Goal: Information Seeking & Learning: Learn about a topic

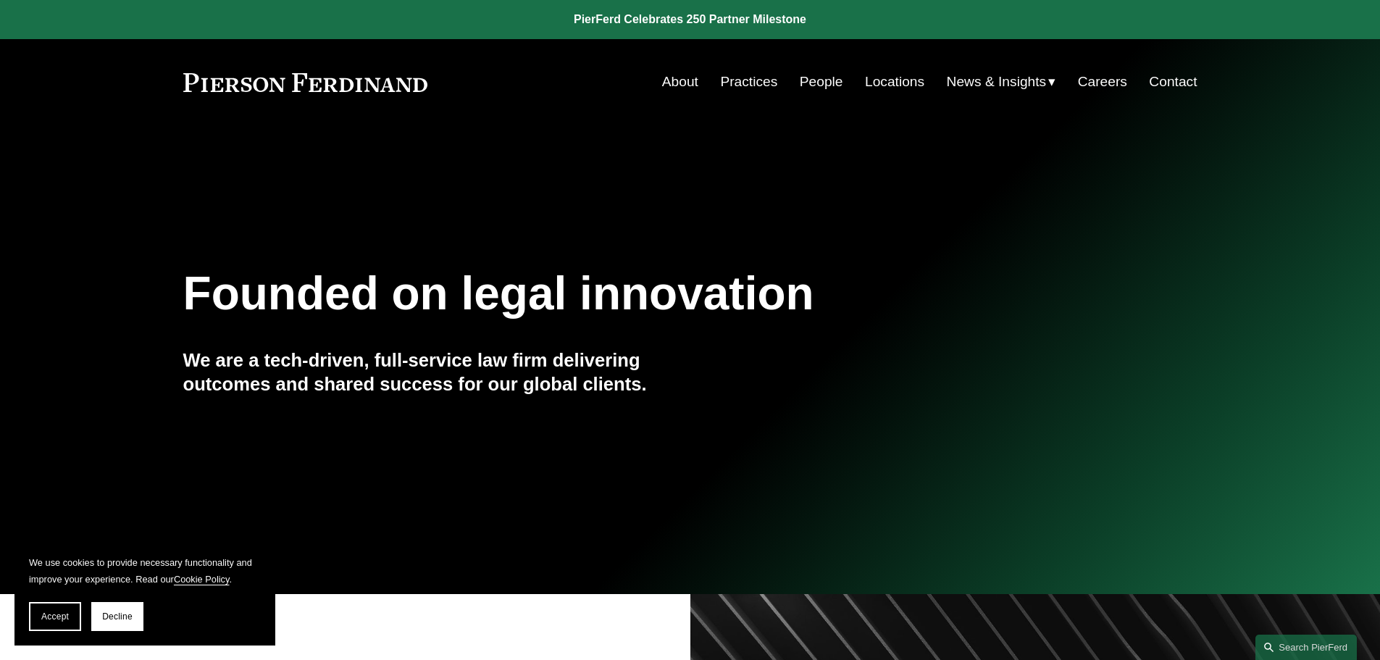
click at [749, 78] on link "Practices" at bounding box center [748, 82] width 57 height 28
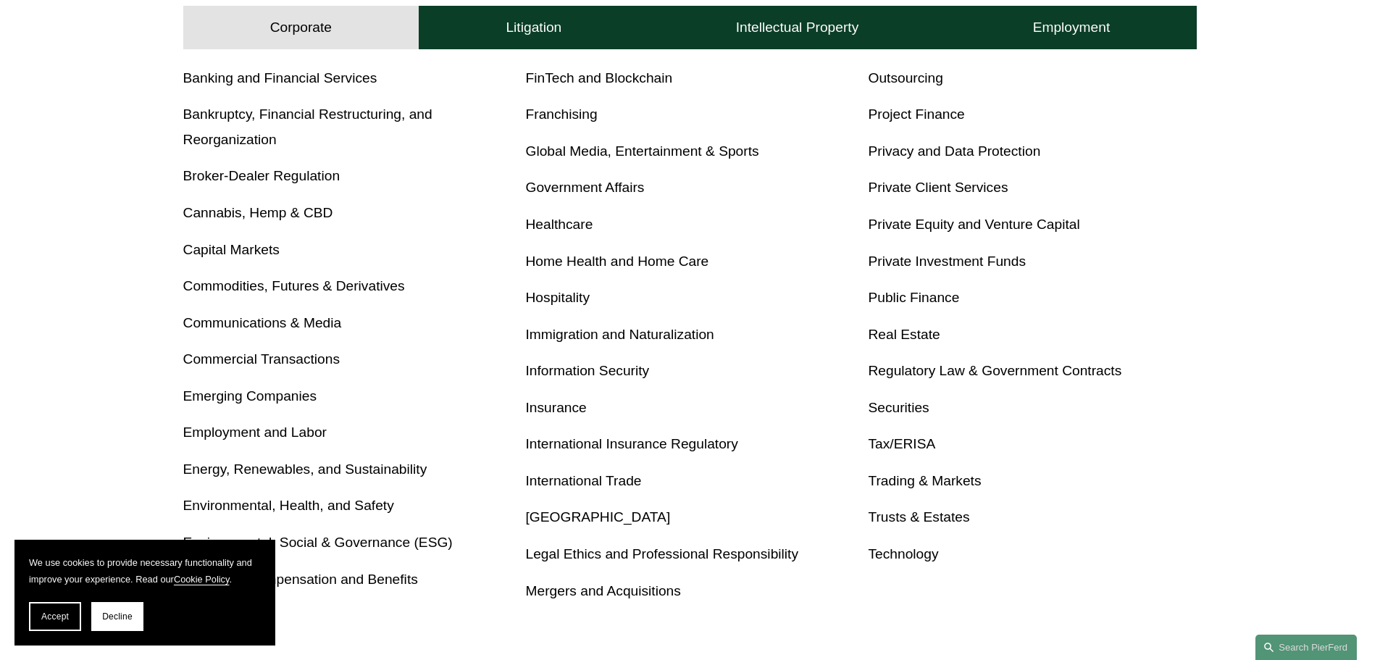
scroll to position [652, 0]
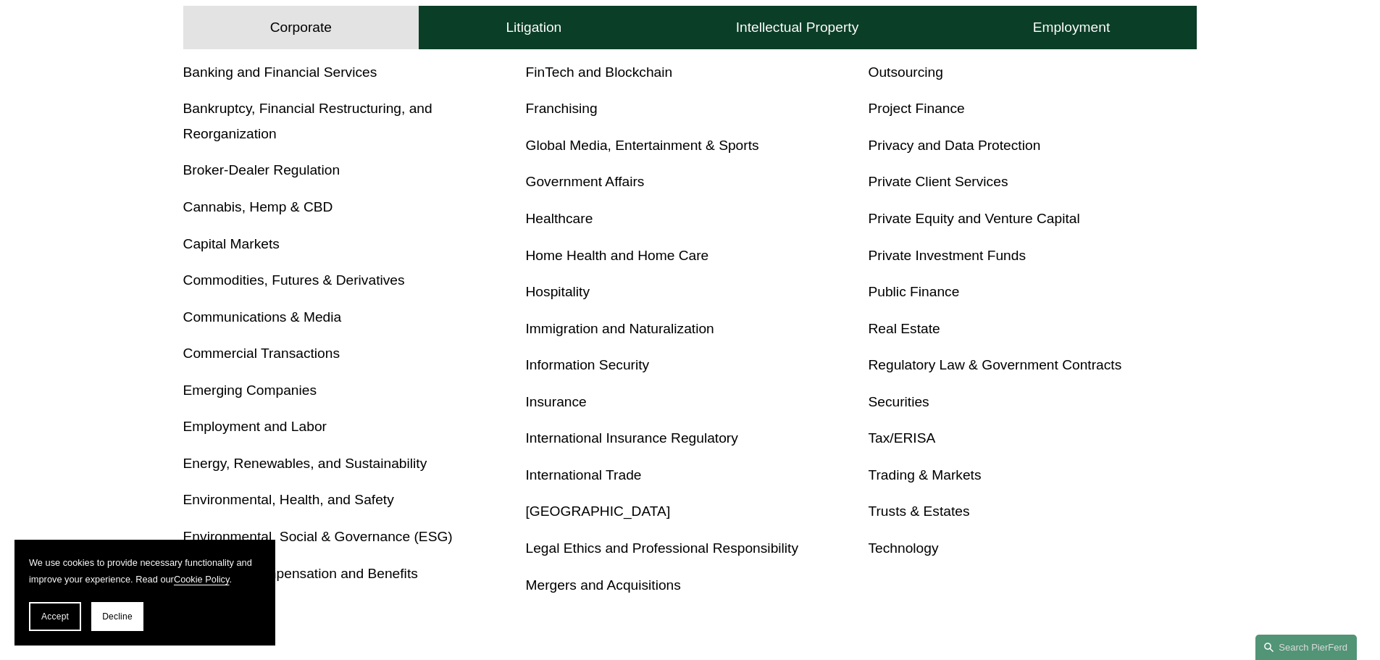
click at [667, 586] on link "Mergers and Acquisitions" at bounding box center [603, 585] width 155 height 15
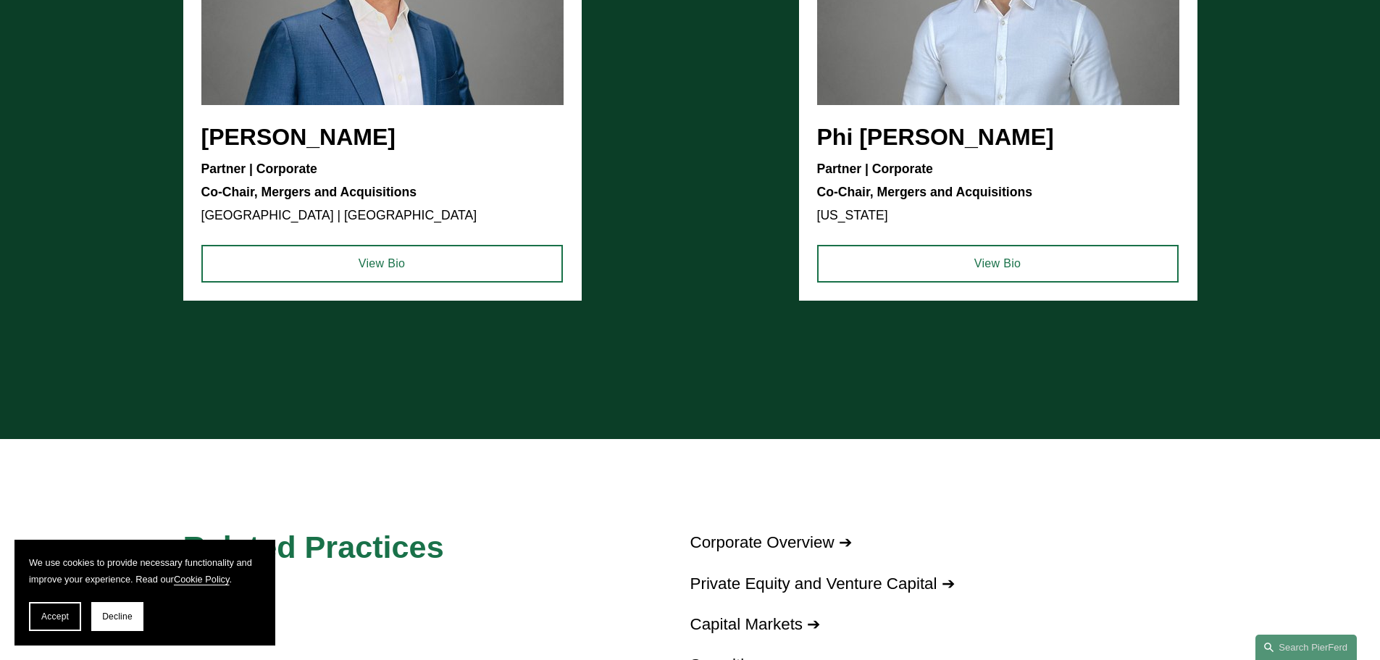
scroll to position [1159, 0]
